Goal: Information Seeking & Learning: Learn about a topic

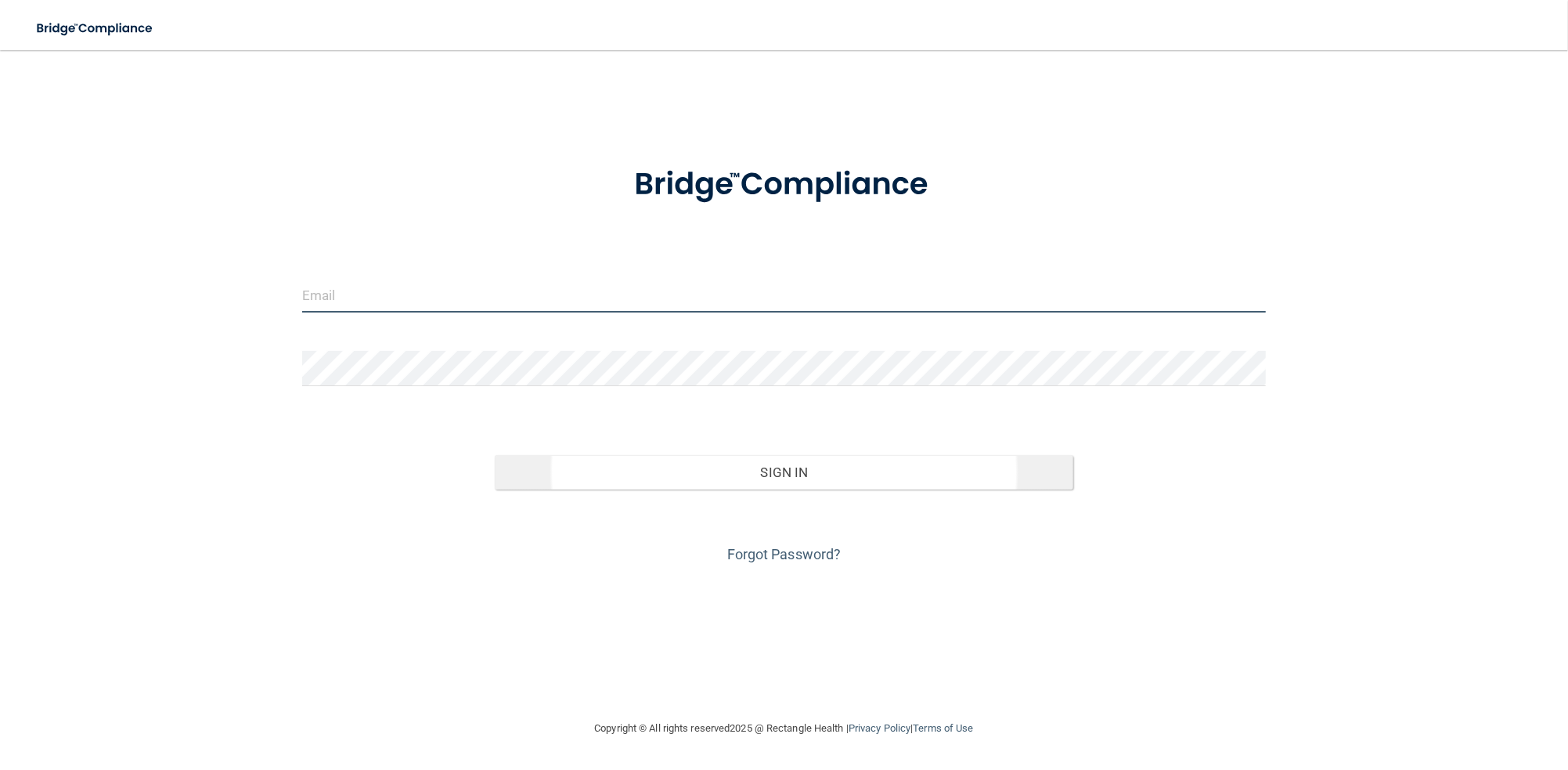
type input "[EMAIL_ADDRESS][DOMAIN_NAME]"
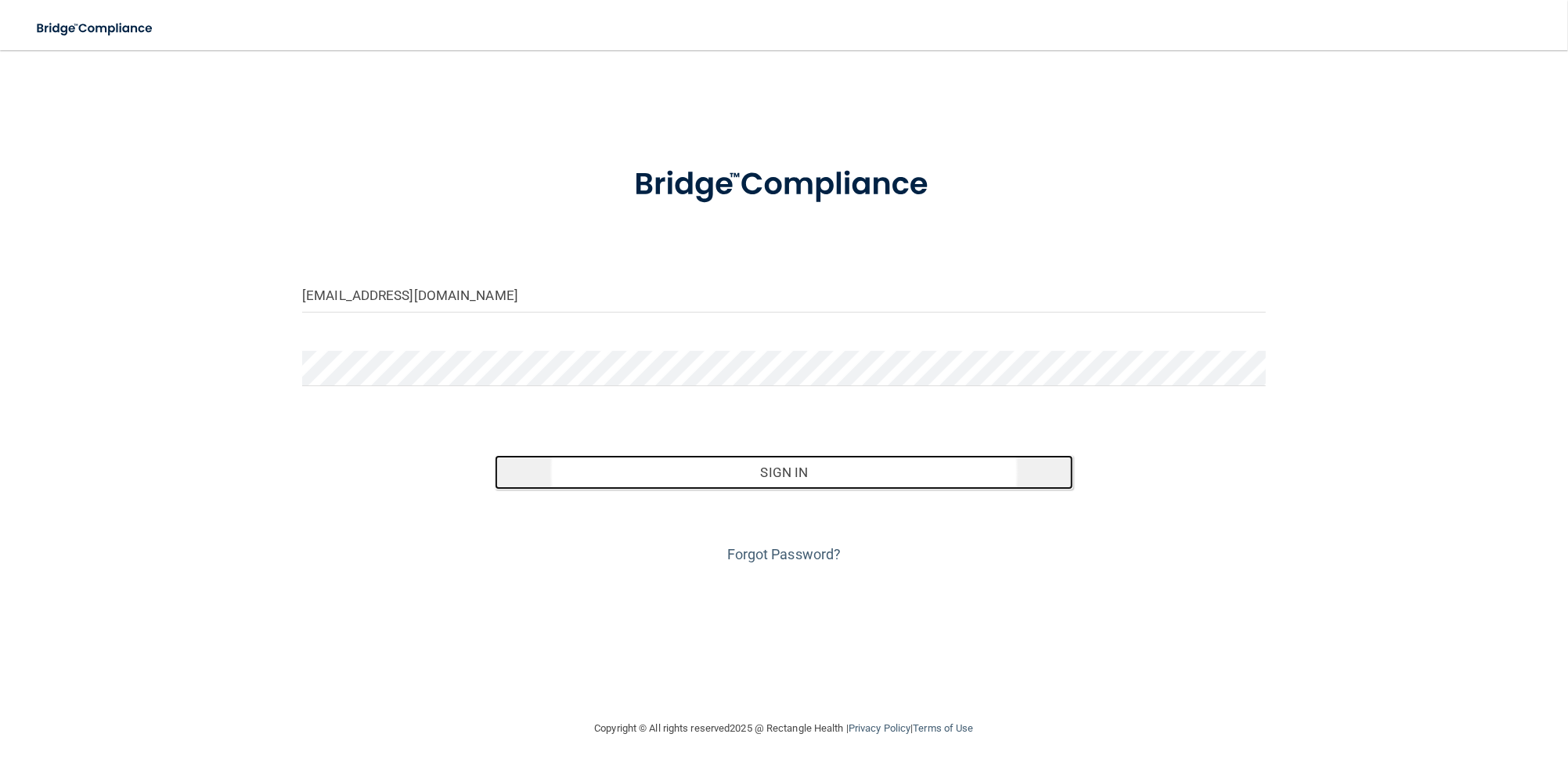
click at [801, 467] on button "Sign In" at bounding box center [783, 472] width 578 height 35
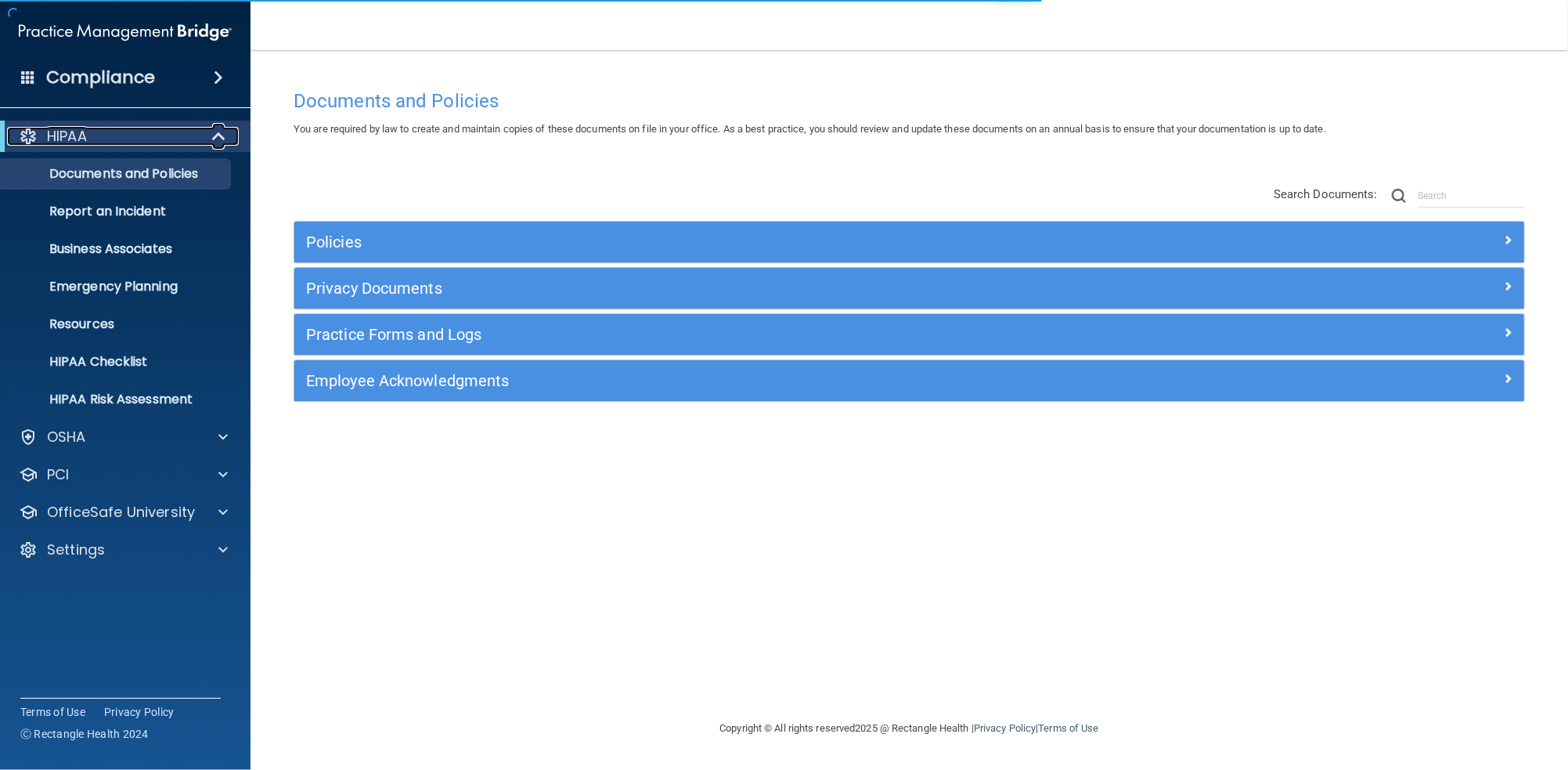
click at [220, 139] on span at bounding box center [220, 136] width 13 height 19
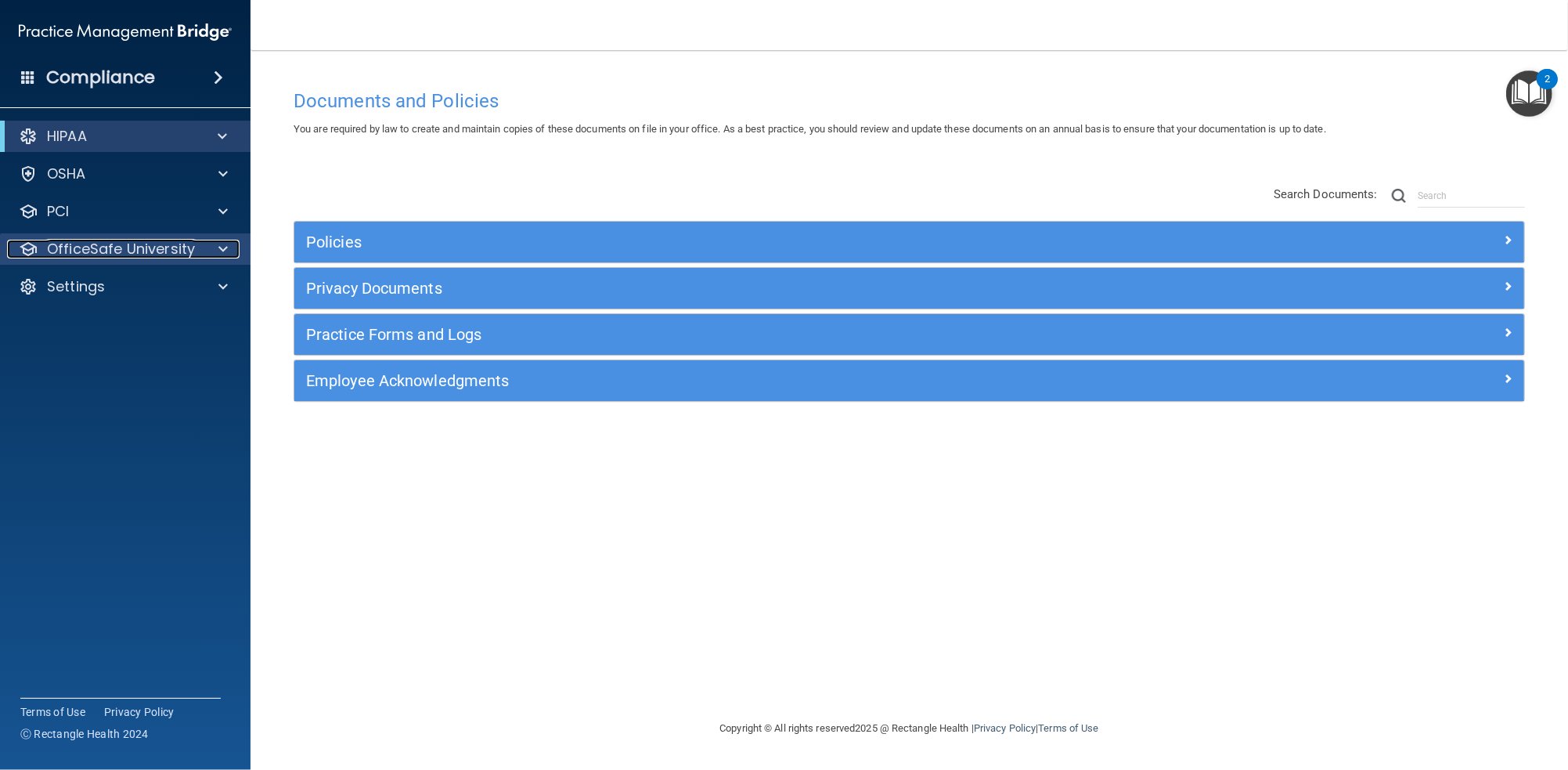
click at [223, 247] on span at bounding box center [223, 249] width 9 height 19
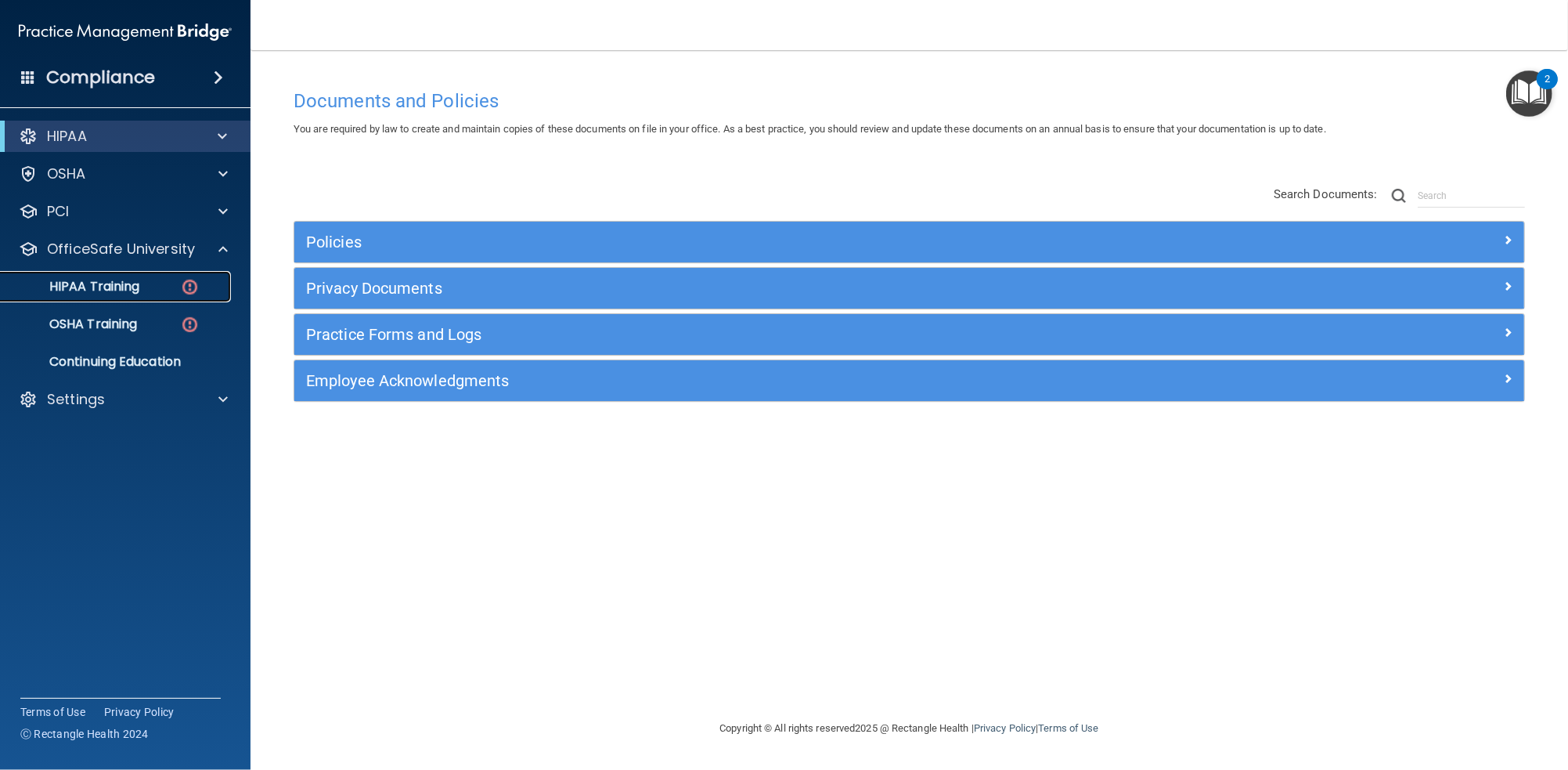
click at [83, 291] on p "HIPAA Training" at bounding box center [75, 286] width 130 height 16
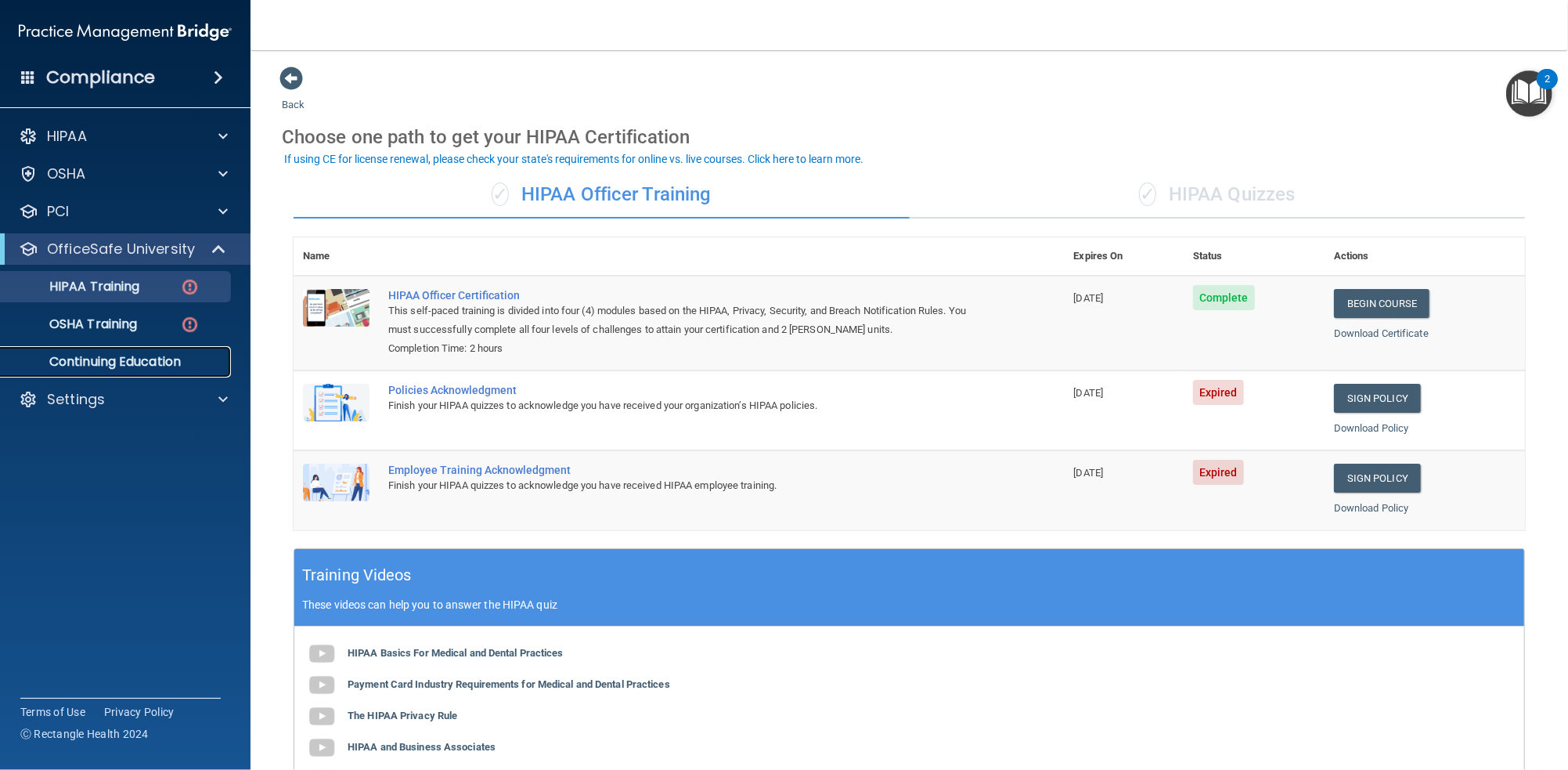
click at [98, 355] on p "Continuing Education" at bounding box center [117, 362] width 214 height 16
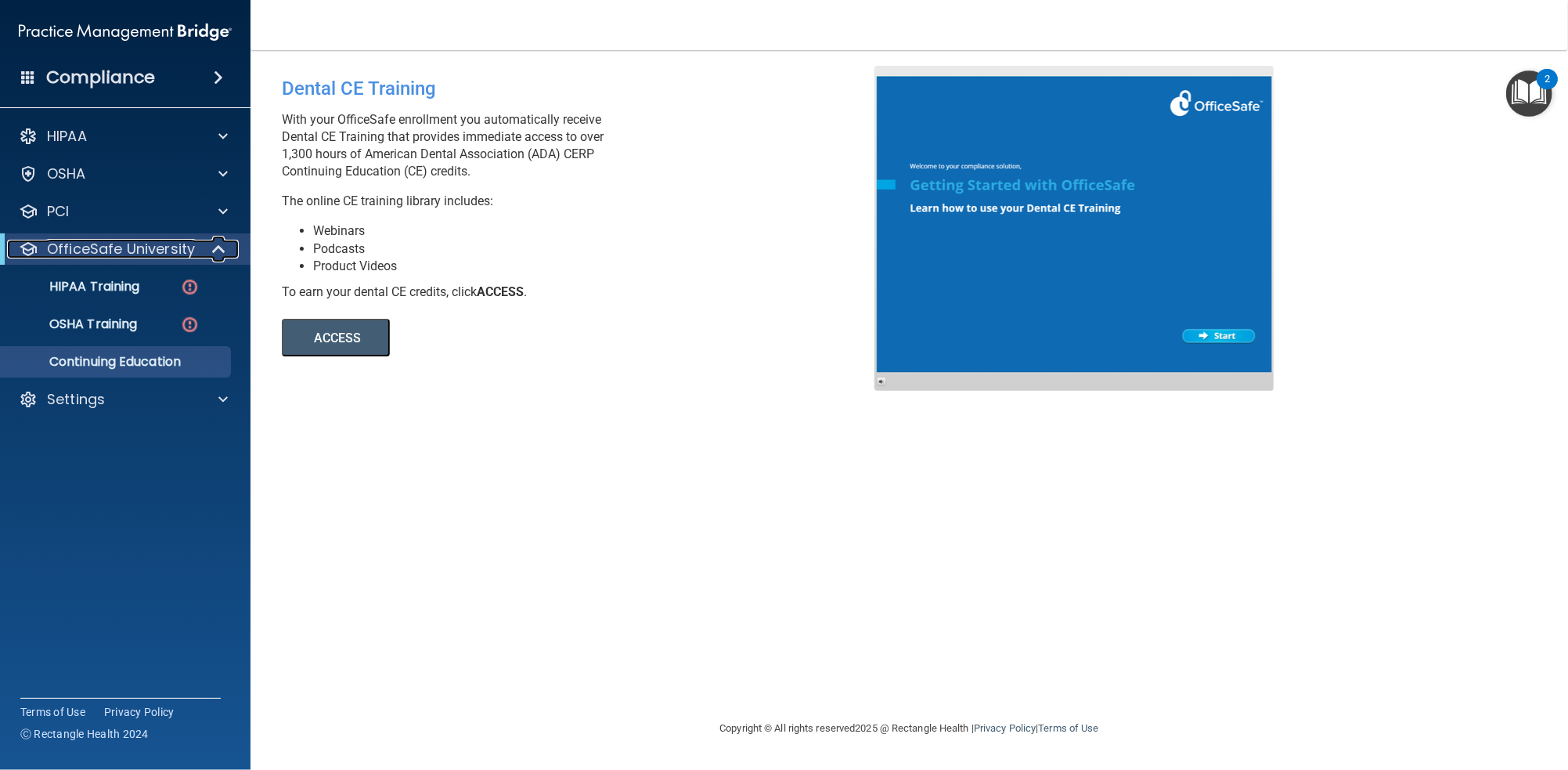
click at [218, 251] on span at bounding box center [220, 249] width 13 height 19
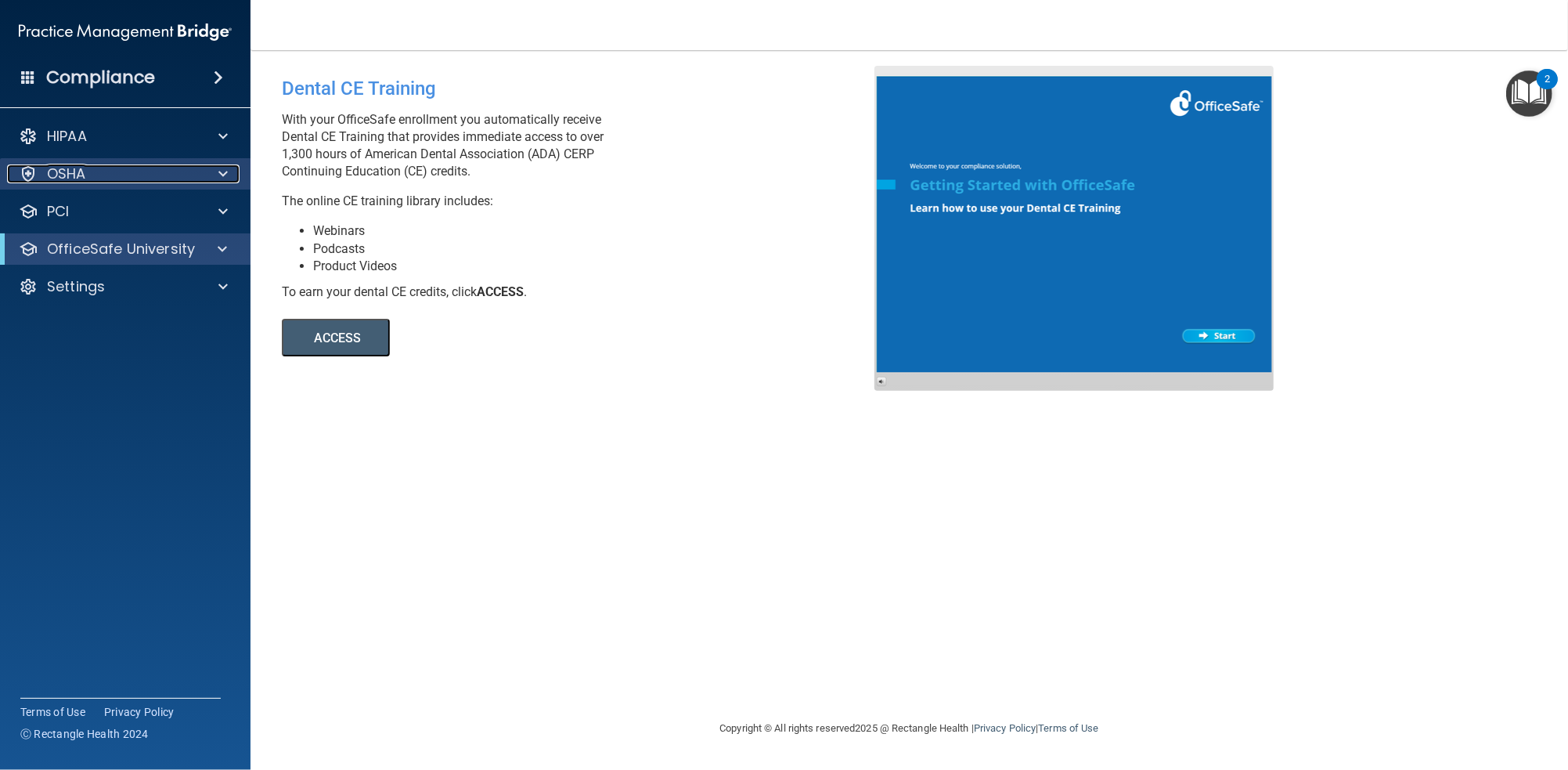
drag, startPoint x: 221, startPoint y: 171, endPoint x: 209, endPoint y: 166, distance: 13.0
click at [220, 170] on span at bounding box center [223, 173] width 9 height 19
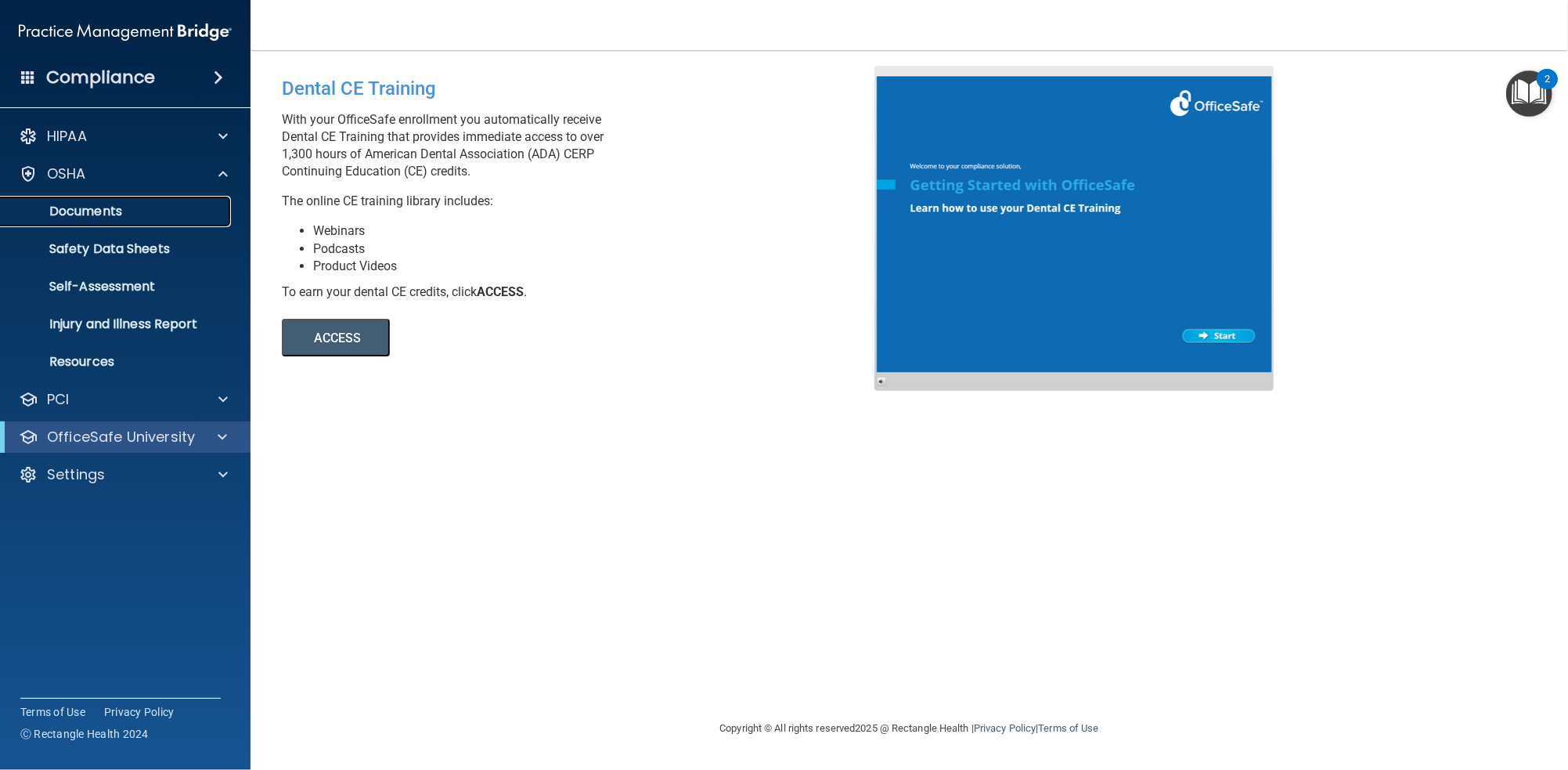
click at [129, 205] on p "Documents" at bounding box center [117, 211] width 214 height 16
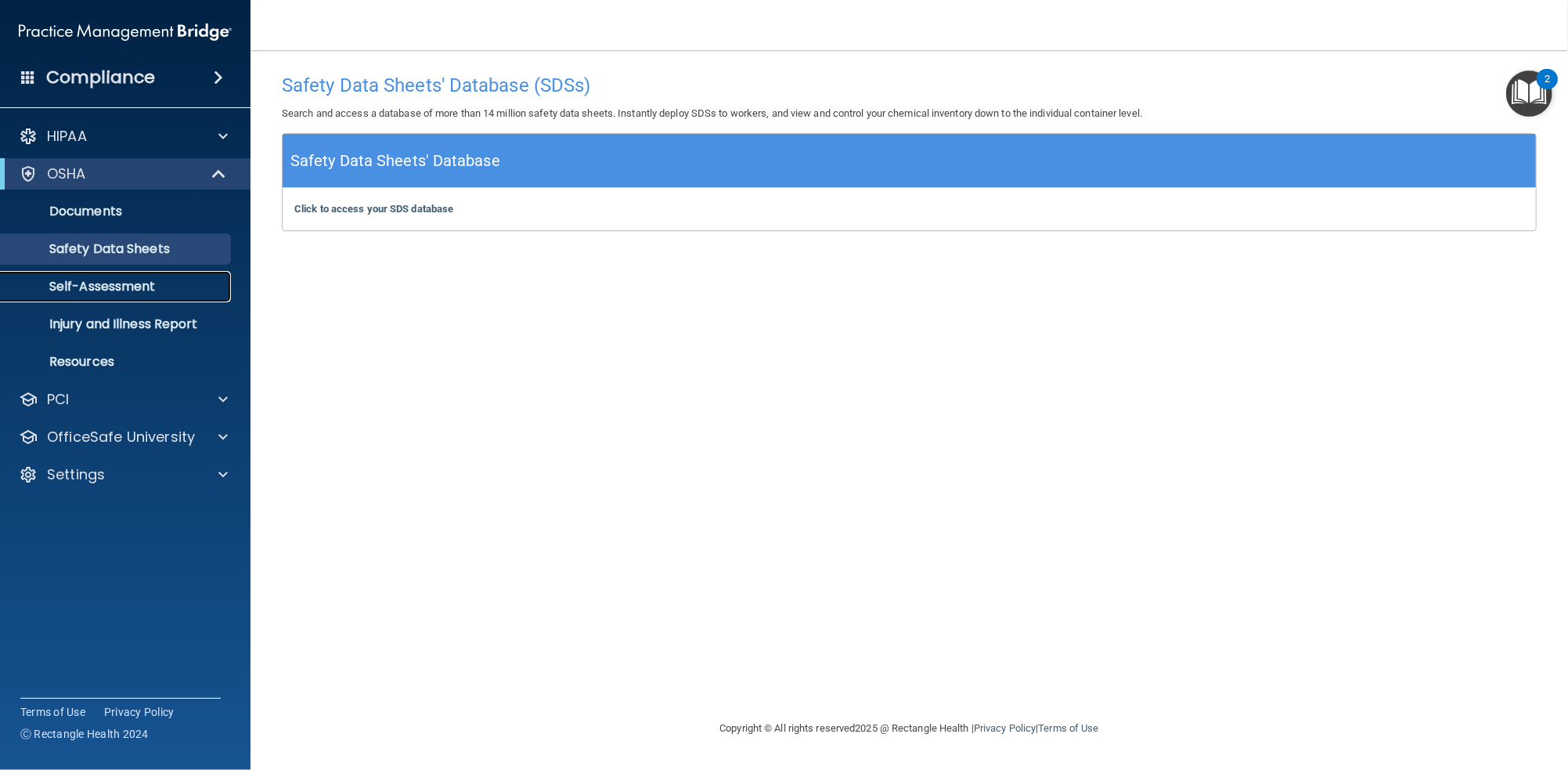
click at [137, 280] on p "Self-Assessment" at bounding box center [117, 286] width 214 height 16
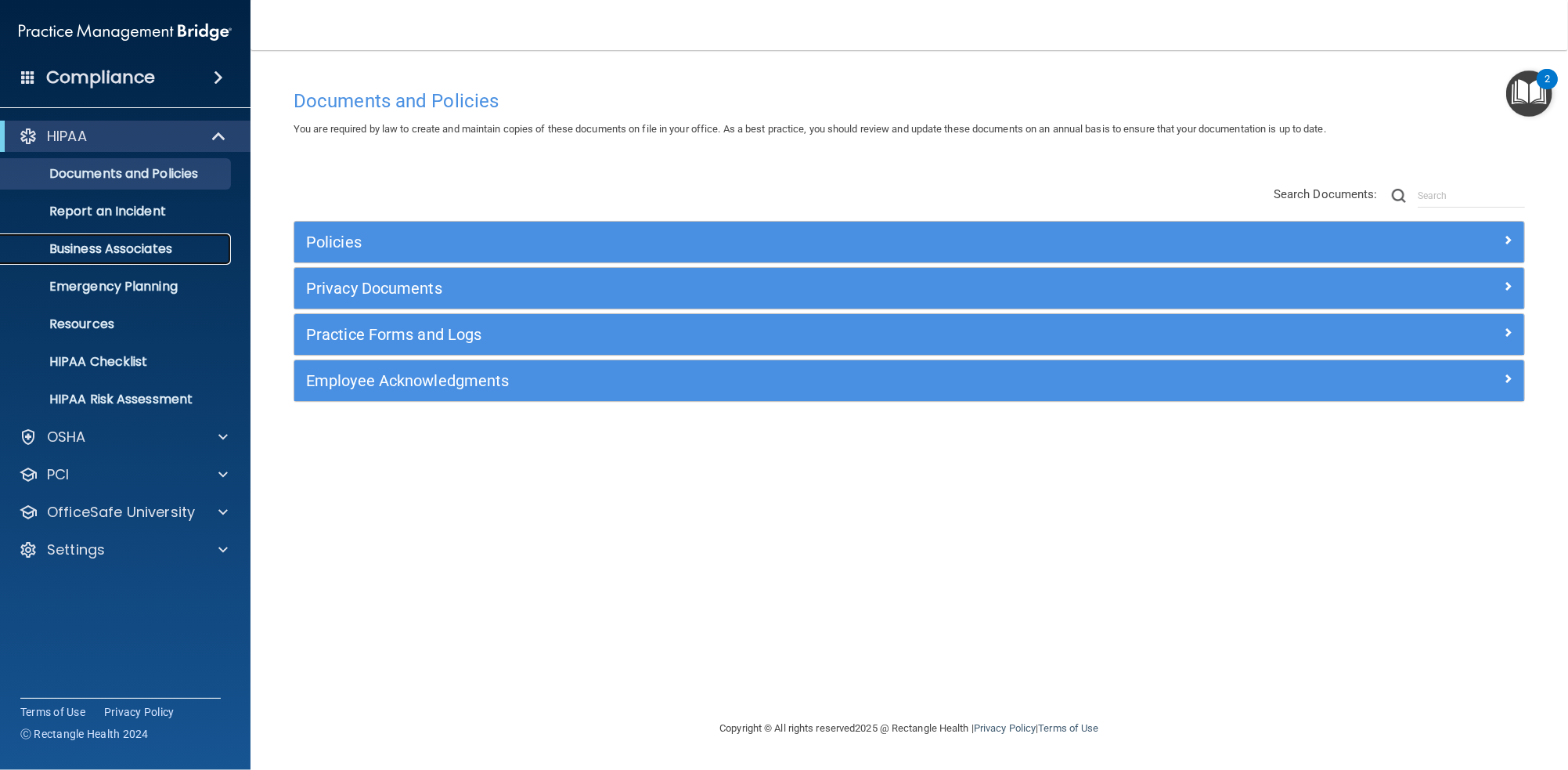
click at [129, 247] on p "Business Associates" at bounding box center [117, 249] width 214 height 16
